Goal: Task Accomplishment & Management: Complete application form

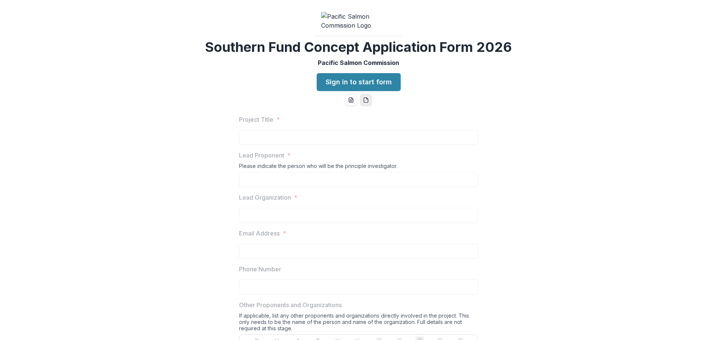
click at [365, 106] on button "pdf-download" at bounding box center [366, 100] width 12 height 12
click at [347, 91] on link "Sign in to start form" at bounding box center [358, 82] width 84 height 18
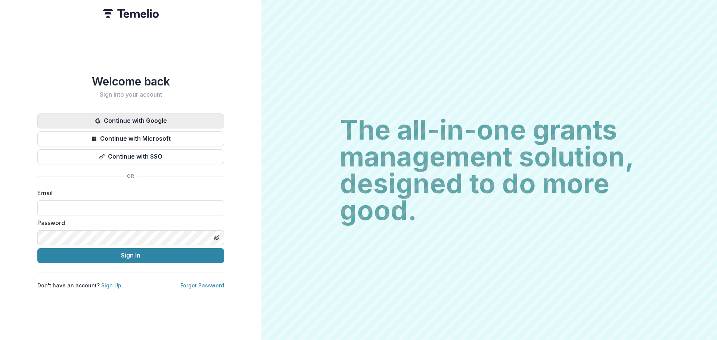
click at [137, 117] on button "Continue with Google" at bounding box center [130, 120] width 187 height 15
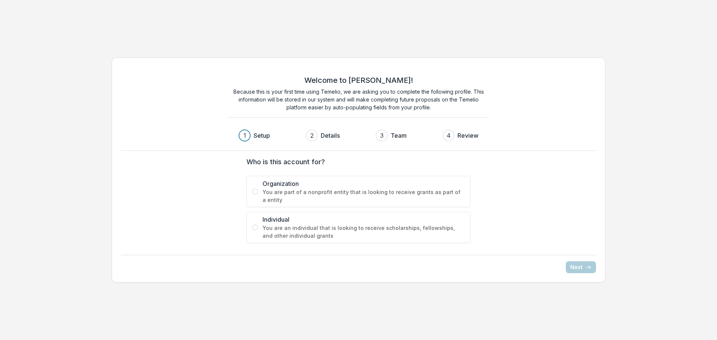
click at [256, 192] on span at bounding box center [255, 191] width 6 height 6
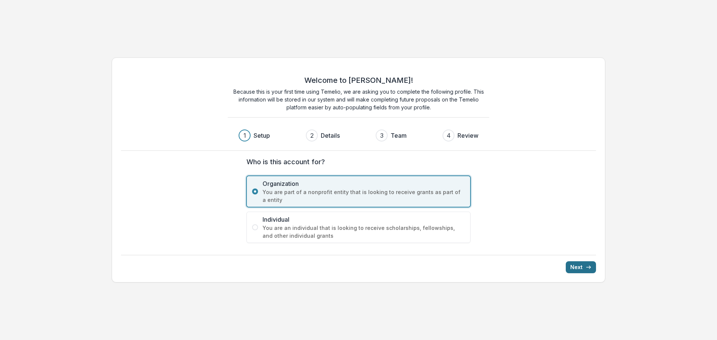
click at [586, 268] on icon "submit" at bounding box center [588, 267] width 6 height 6
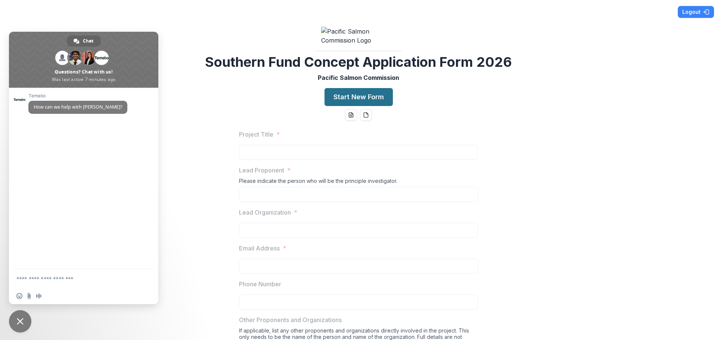
click at [343, 106] on button "Start New Form" at bounding box center [358, 97] width 68 height 18
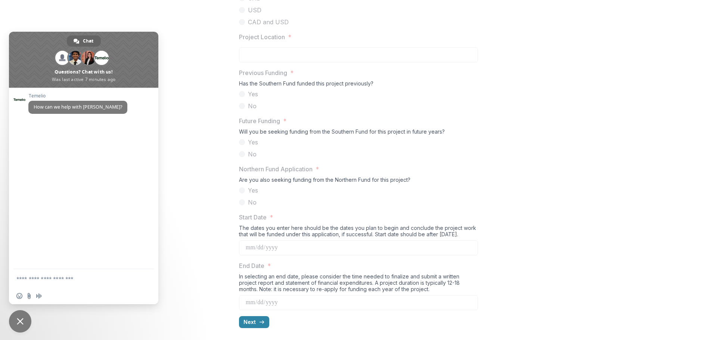
scroll to position [731, 0]
click at [259, 324] on icon "button" at bounding box center [262, 322] width 6 height 6
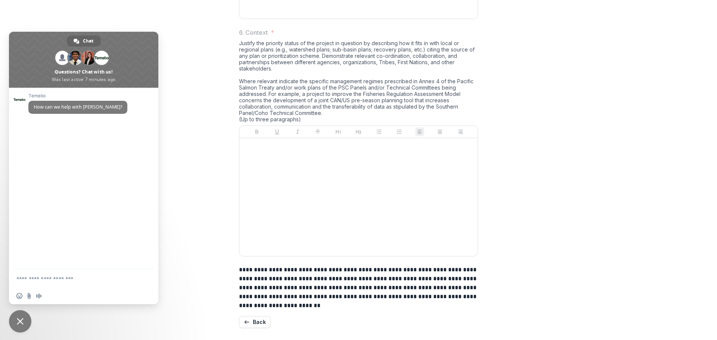
scroll to position [1096, 0]
click at [255, 320] on button "Back" at bounding box center [255, 322] width 32 height 12
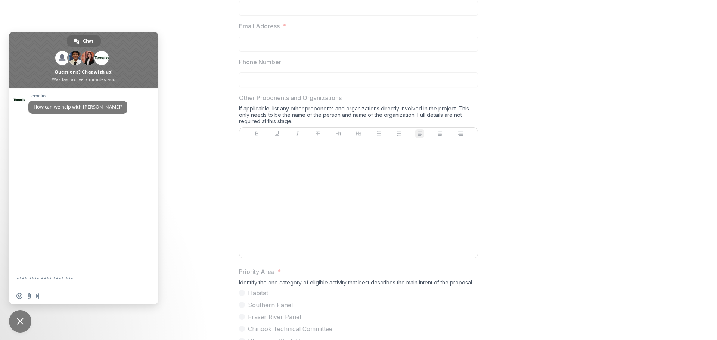
scroll to position [283, 0]
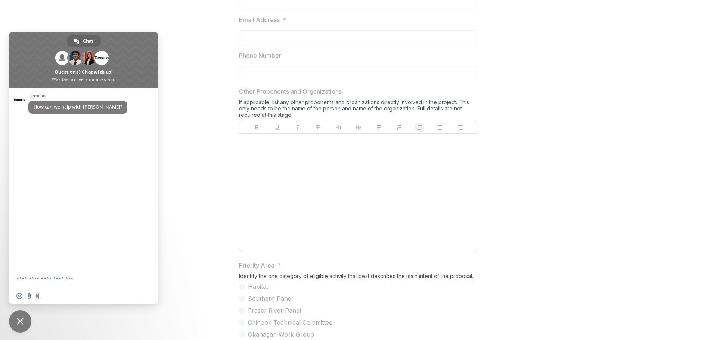
click at [19, 318] on span "Close chat" at bounding box center [20, 321] width 7 height 7
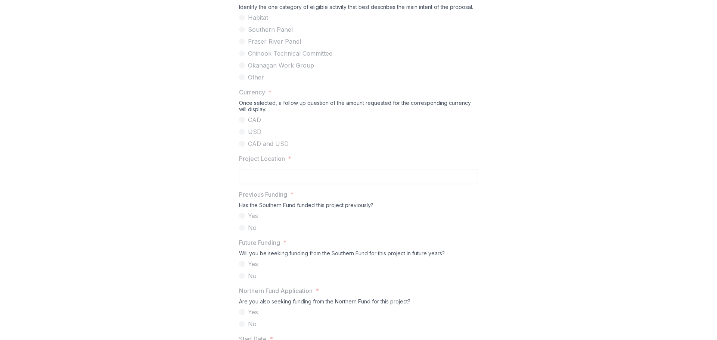
scroll to position [560, 0]
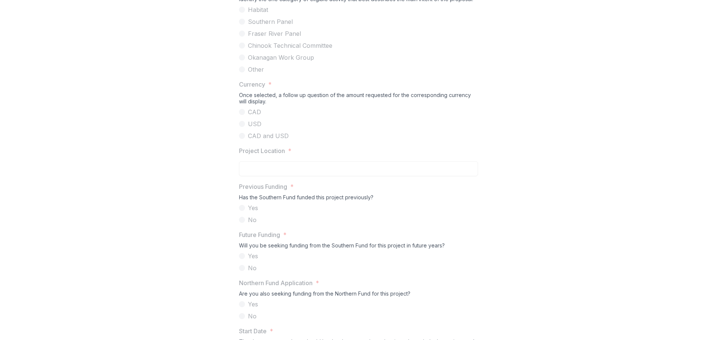
click at [267, 50] on span "Chinook Technical Committee" at bounding box center [290, 45] width 84 height 9
click at [290, 89] on span "Currency *" at bounding box center [356, 84] width 234 height 9
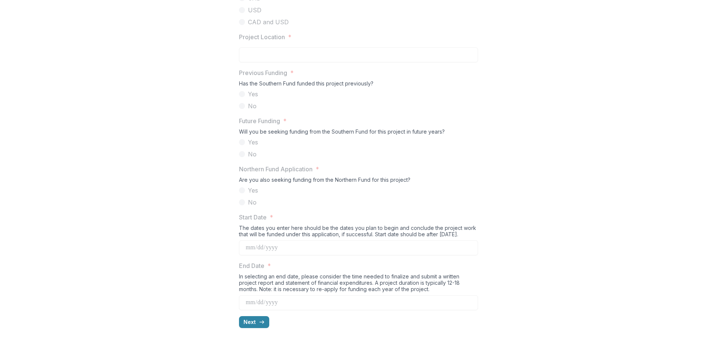
scroll to position [731, 0]
click at [260, 325] on icon "button" at bounding box center [262, 322] width 6 height 6
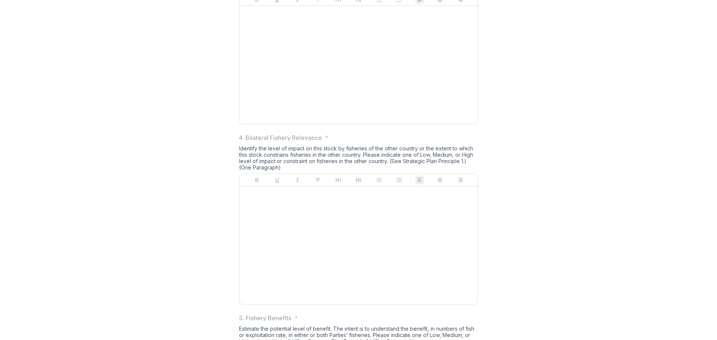
scroll to position [461, 0]
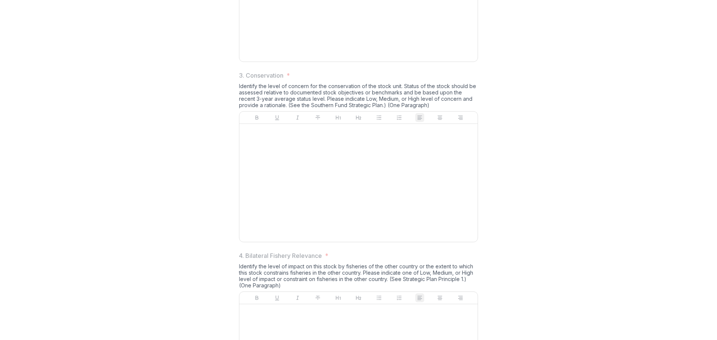
click at [300, 111] on div "Identify the level of concern for the conservation of the stock unit. Status of…" at bounding box center [358, 97] width 239 height 28
drag, startPoint x: 300, startPoint y: 163, endPoint x: 351, endPoint y: 160, distance: 50.4
click at [351, 111] on div "Identify the level of concern for the conservation of the stock unit. Status of…" at bounding box center [358, 97] width 239 height 28
copy div "Southern Fund Strategic Plan"
